Goal: Transaction & Acquisition: Download file/media

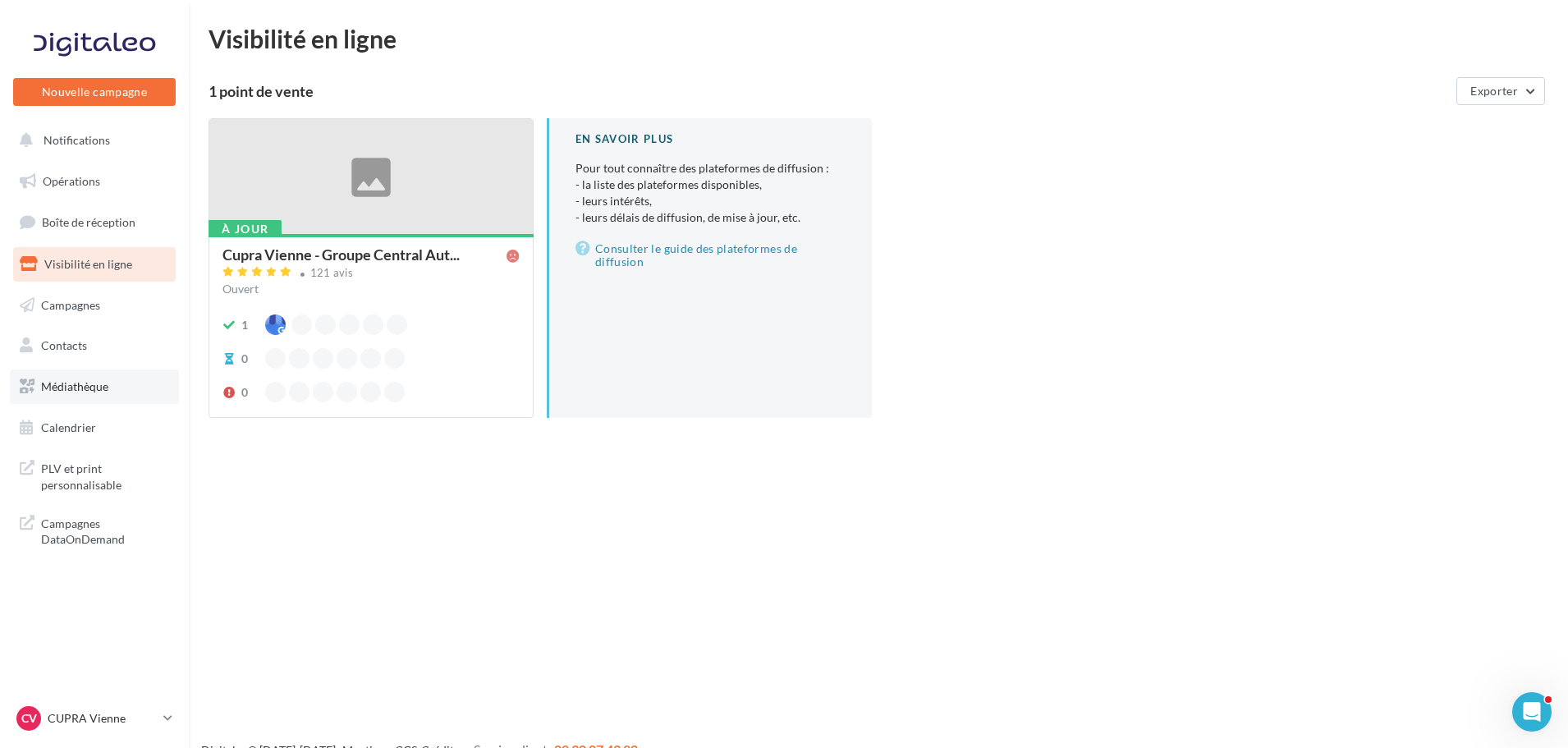
click at [100, 393] on span "Médiathèque" at bounding box center [74, 386] width 67 height 14
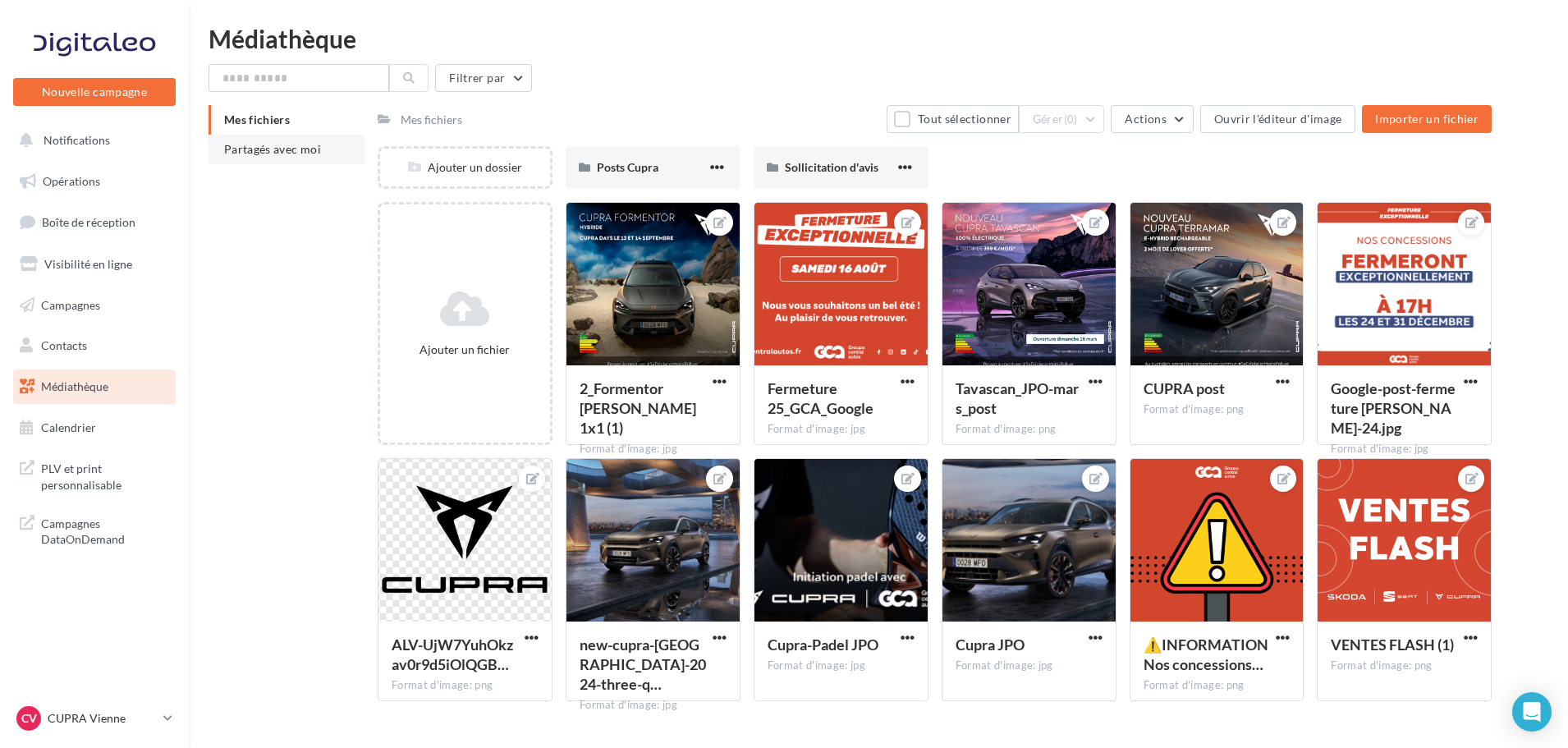
click at [291, 138] on li "Partagés avec moi" at bounding box center [287, 149] width 156 height 29
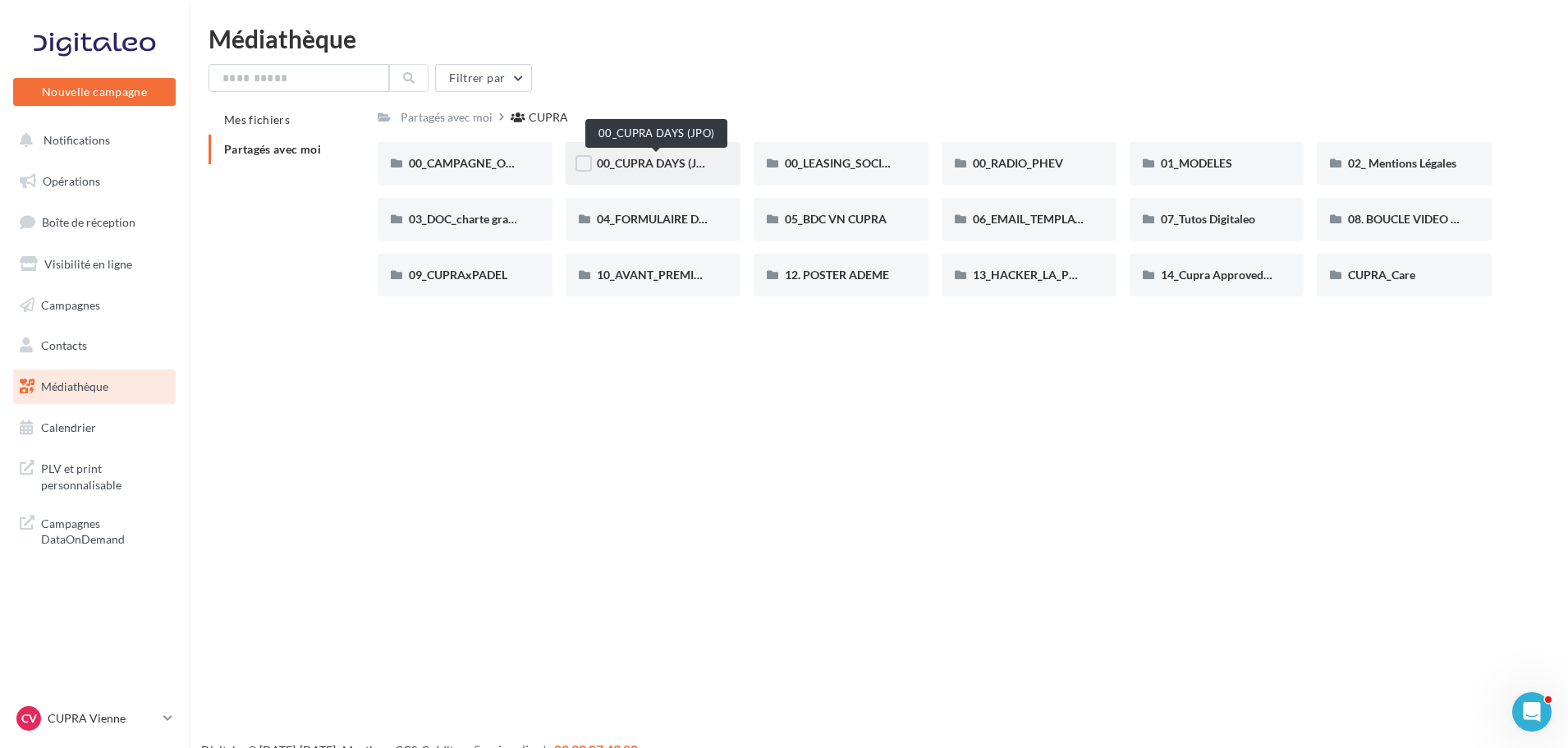
click at [653, 158] on span "00_CUPRA DAYS (JPO)" at bounding box center [656, 163] width 119 height 14
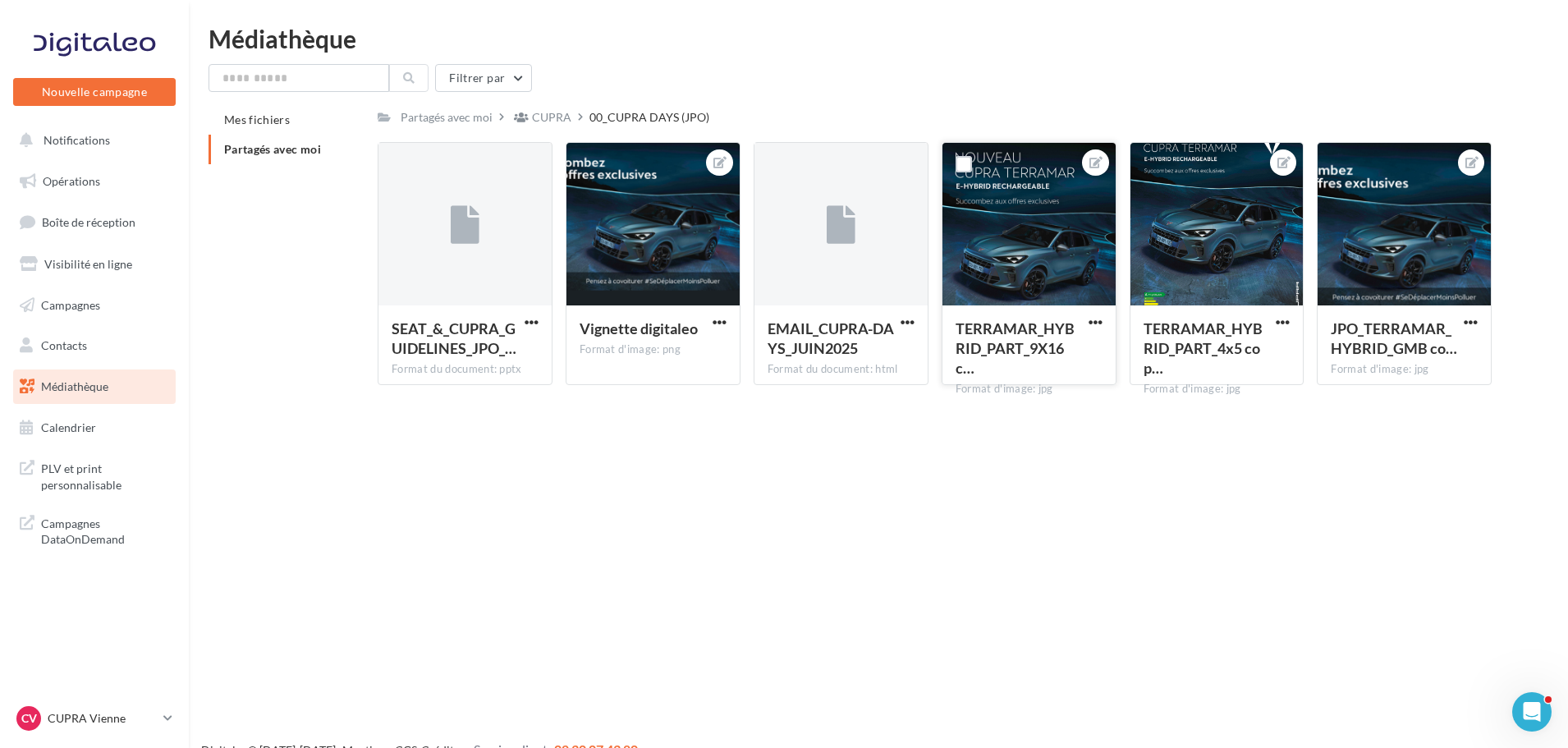
click at [1049, 224] on div at bounding box center [1030, 225] width 174 height 164
click at [246, 154] on span "Partagés avec moi" at bounding box center [272, 149] width 97 height 14
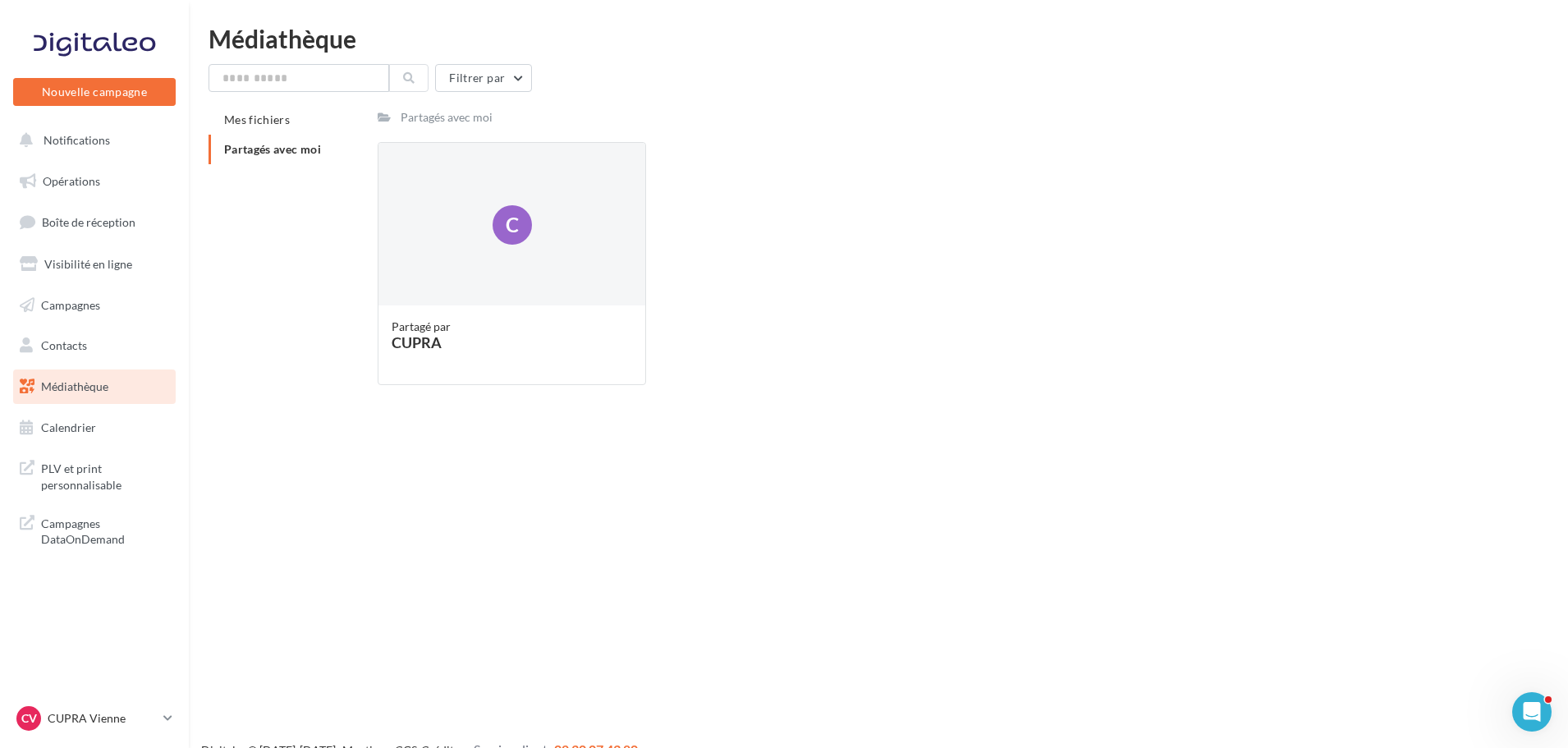
click at [137, 383] on link "Médiathèque" at bounding box center [94, 386] width 169 height 34
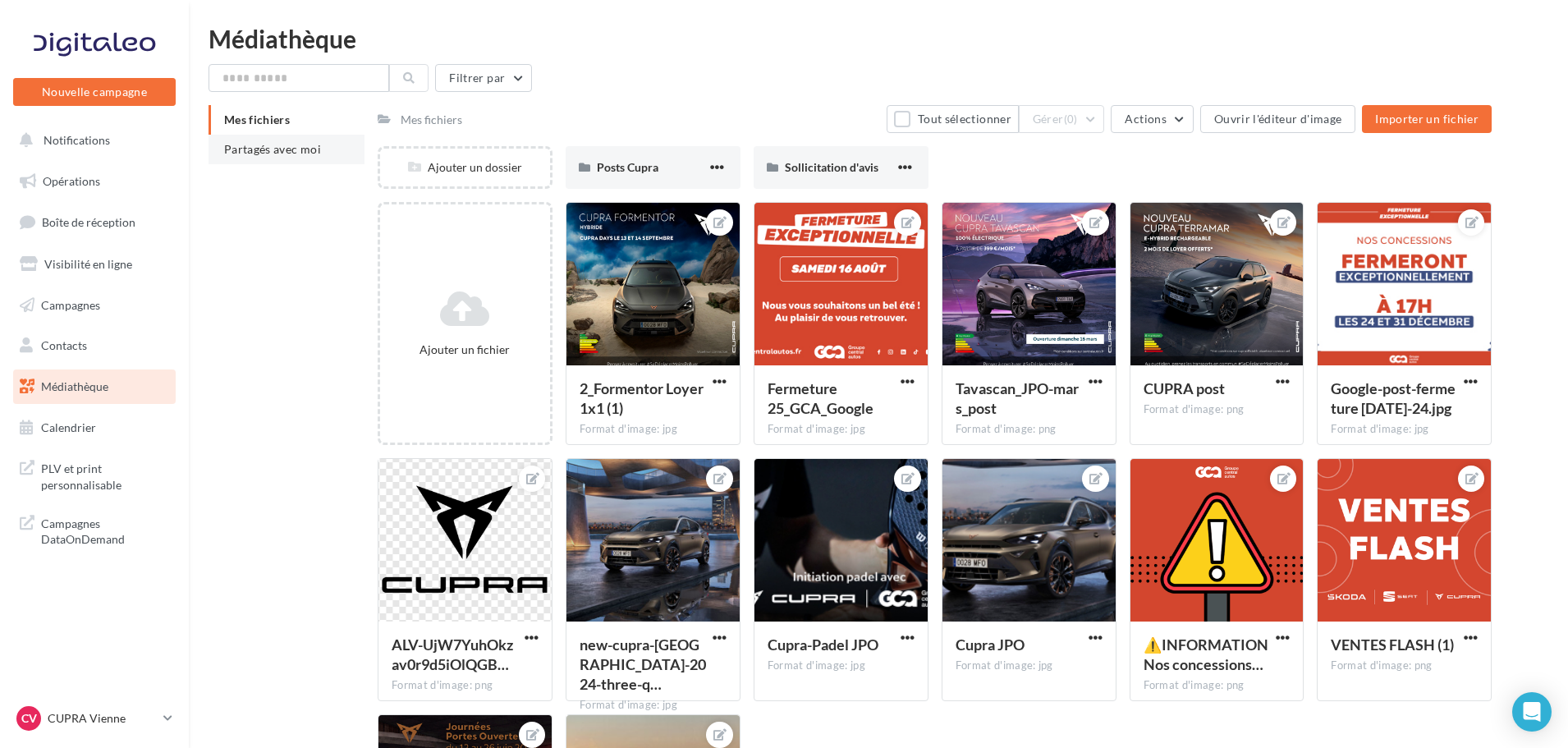
click at [253, 162] on li "Partagés avec moi" at bounding box center [287, 149] width 156 height 29
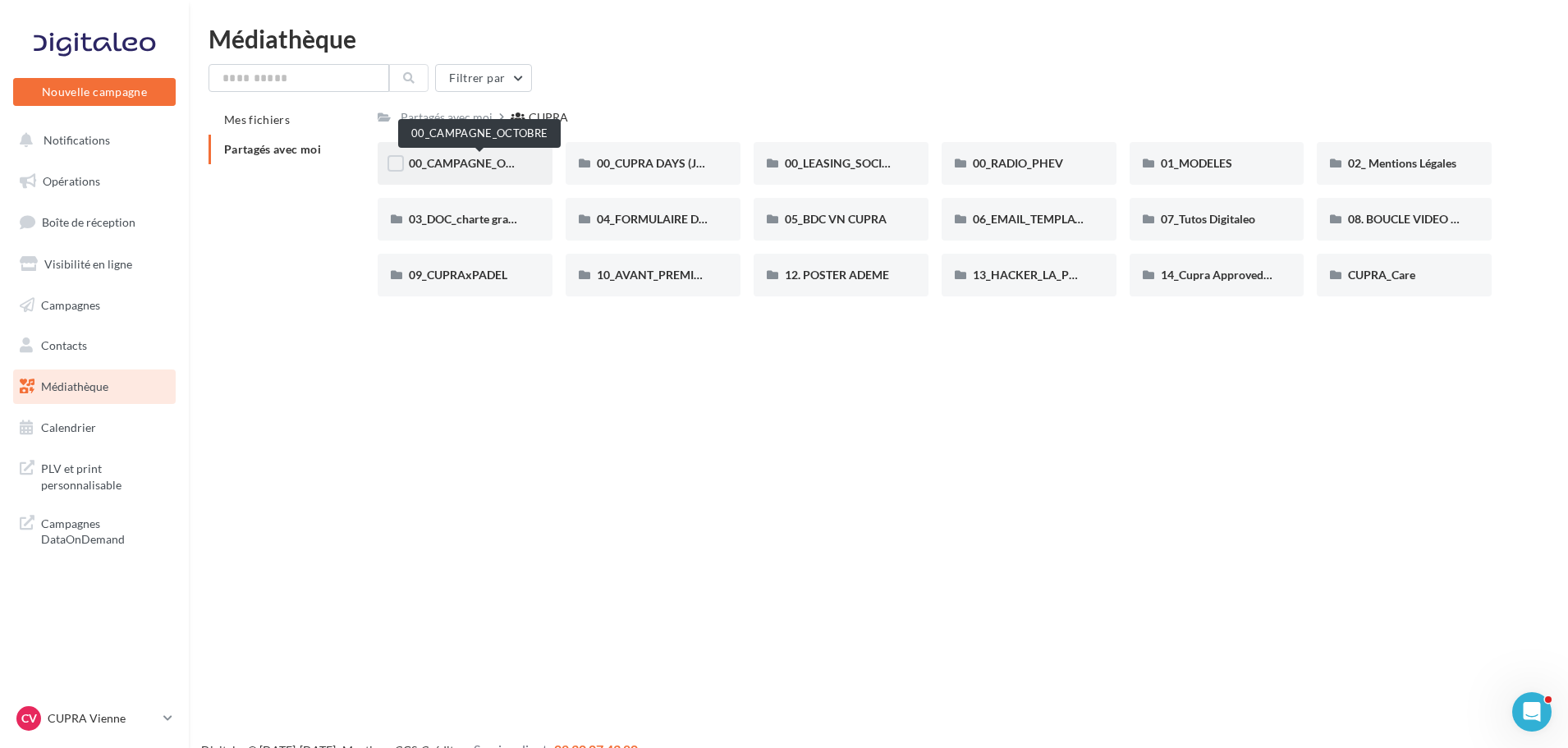
click at [444, 159] on span "00_CAMPAGNE_OCTOBRE" at bounding box center [479, 163] width 140 height 14
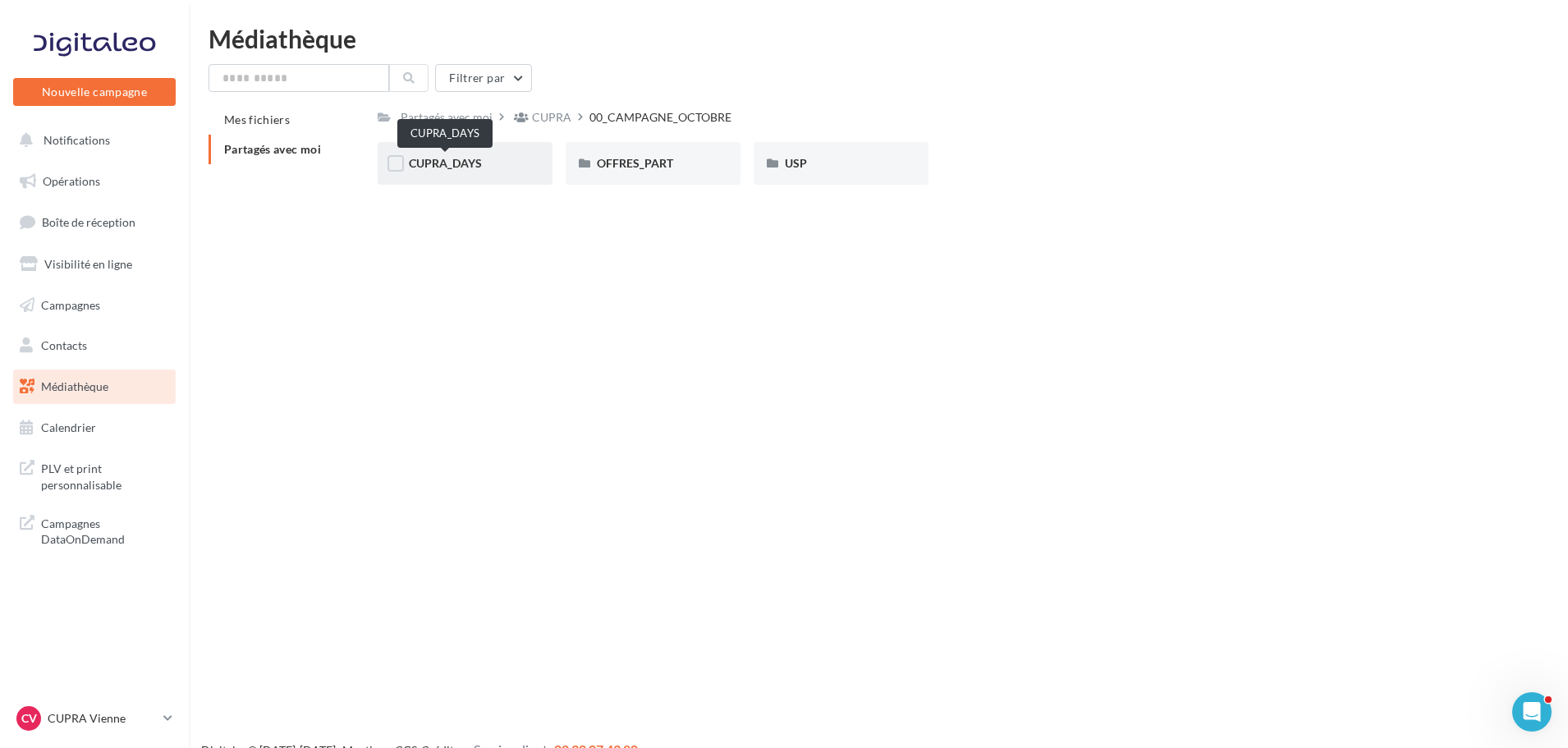
click at [450, 163] on span "CUPRA_DAYS" at bounding box center [445, 163] width 73 height 14
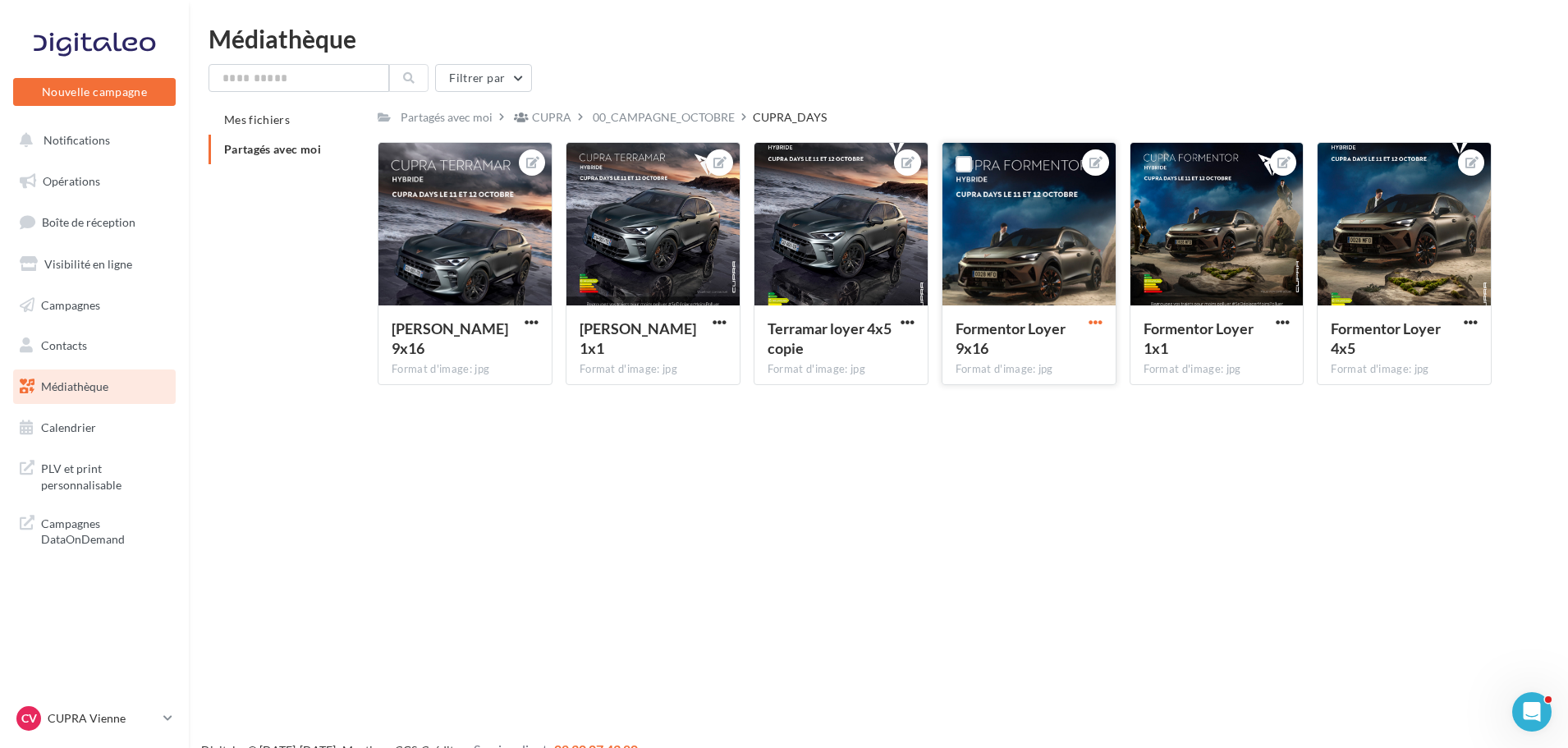
click at [1094, 325] on span "button" at bounding box center [1096, 322] width 14 height 14
click at [1039, 390] on button "Télécharger" at bounding box center [1020, 398] width 174 height 43
click at [1014, 202] on div at bounding box center [1030, 225] width 174 height 164
click at [1102, 314] on div at bounding box center [1095, 322] width 20 height 17
click at [1091, 325] on span "button" at bounding box center [1096, 322] width 14 height 14
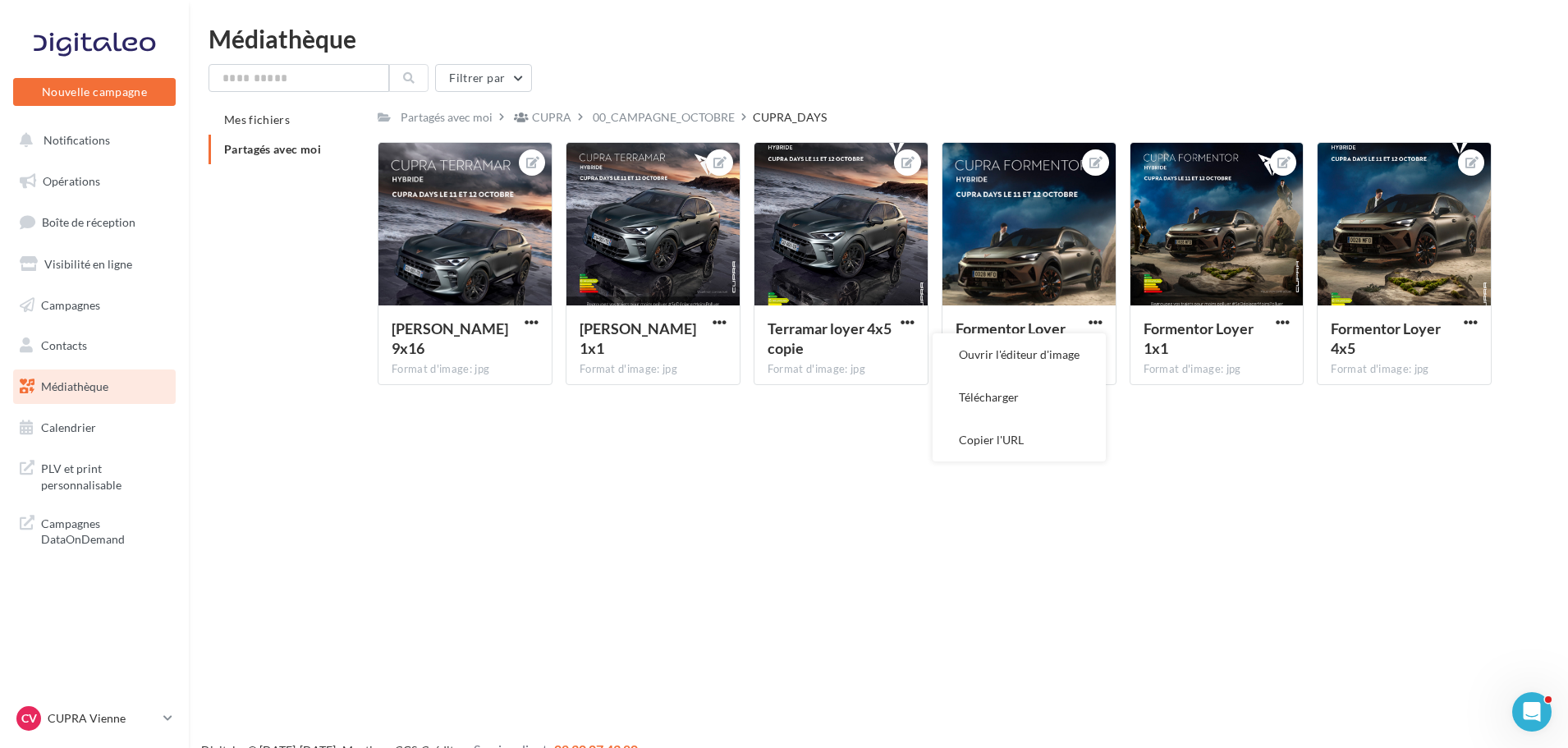
drag, startPoint x: 983, startPoint y: 355, endPoint x: 1029, endPoint y: 477, distance: 130.4
click at [1029, 477] on div "Nouvelle campagne Nouvelle campagne Notifications Opérations Boîte de réception…" at bounding box center [784, 400] width 1568 height 748
click at [1101, 325] on span "button" at bounding box center [1096, 322] width 14 height 14
click at [1019, 399] on button "Télécharger" at bounding box center [1020, 398] width 174 height 43
click at [1286, 325] on span "button" at bounding box center [1283, 322] width 14 height 14
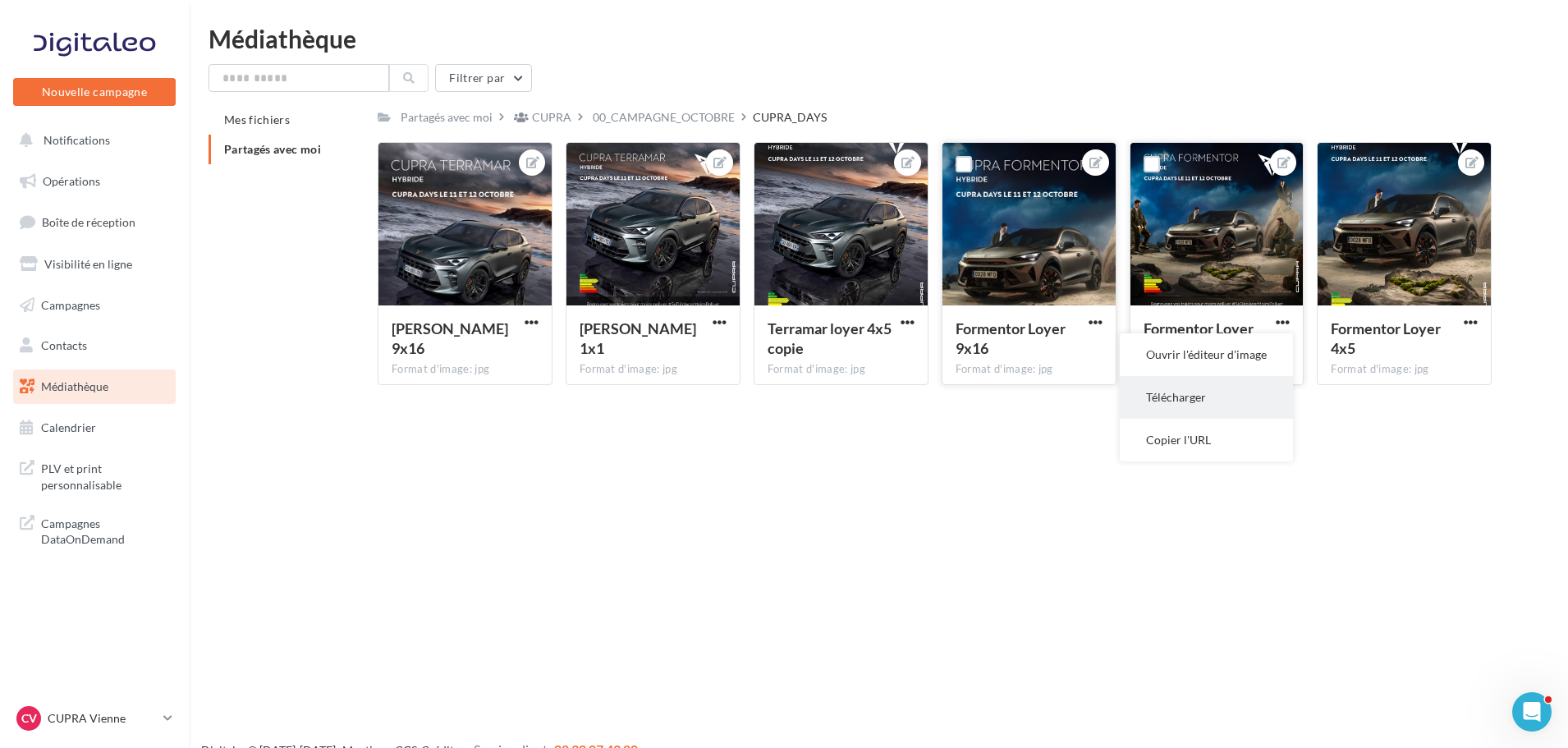
drag, startPoint x: 1163, startPoint y: 362, endPoint x: 1178, endPoint y: 418, distance: 58.0
click at [1178, 418] on ul "Ouvrir l'éditeur d'image Télécharger Copier l'URL" at bounding box center [1207, 397] width 174 height 128
click at [1164, 395] on div "Terramar Loyer 9x16 Format d'image: jpg Terramar Loyer 9x16 [PERSON_NAME] 1x1 F…" at bounding box center [941, 270] width 1127 height 256
click at [1287, 322] on span "button" at bounding box center [1283, 322] width 14 height 14
click at [1195, 396] on button "Télécharger" at bounding box center [1207, 398] width 174 height 43
